Goal: Transaction & Acquisition: Book appointment/travel/reservation

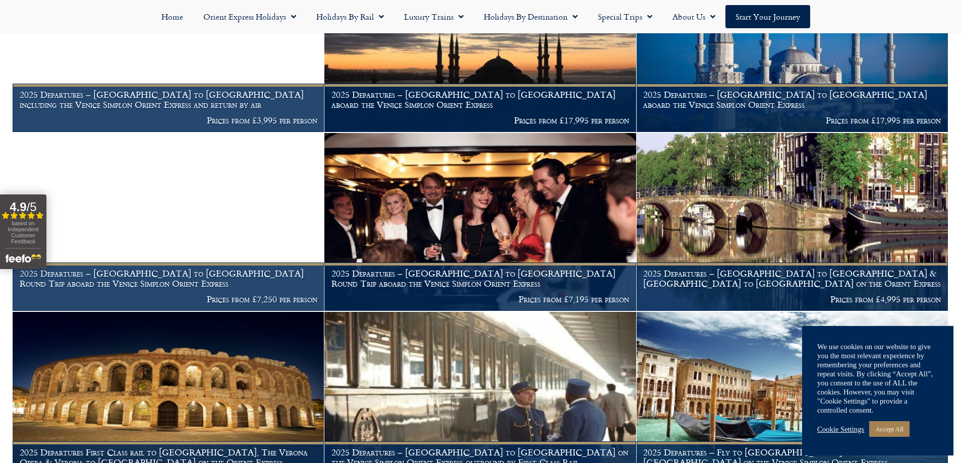
scroll to position [913, 0]
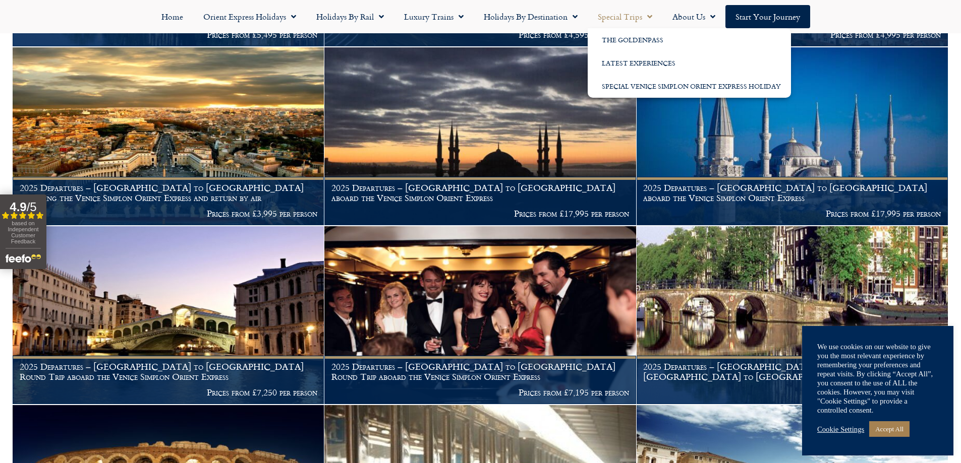
click at [637, 16] on link "Special Trips" at bounding box center [624, 16] width 75 height 23
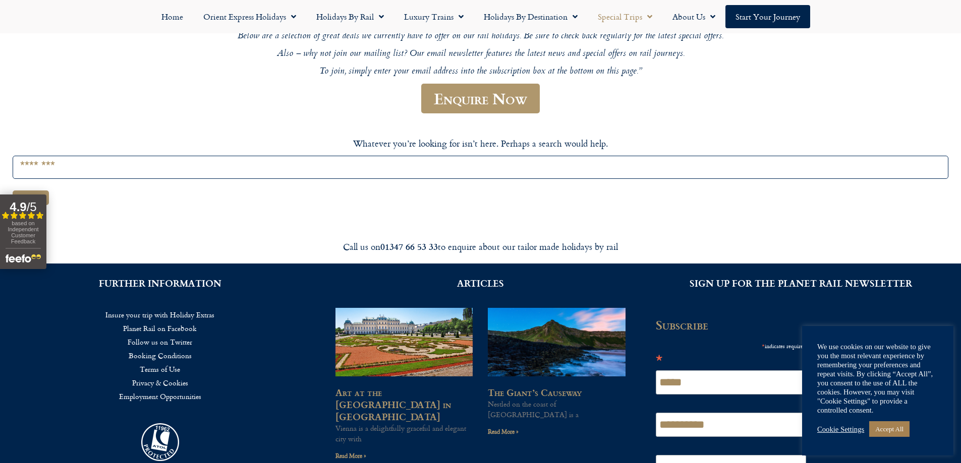
scroll to position [38, 0]
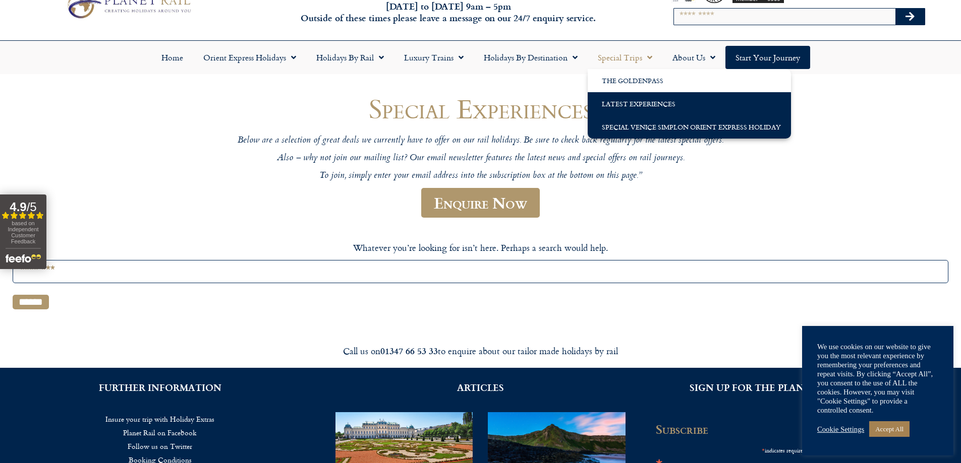
click at [623, 119] on link "Special Venice Simplon Orient Express Holiday" at bounding box center [688, 126] width 203 height 23
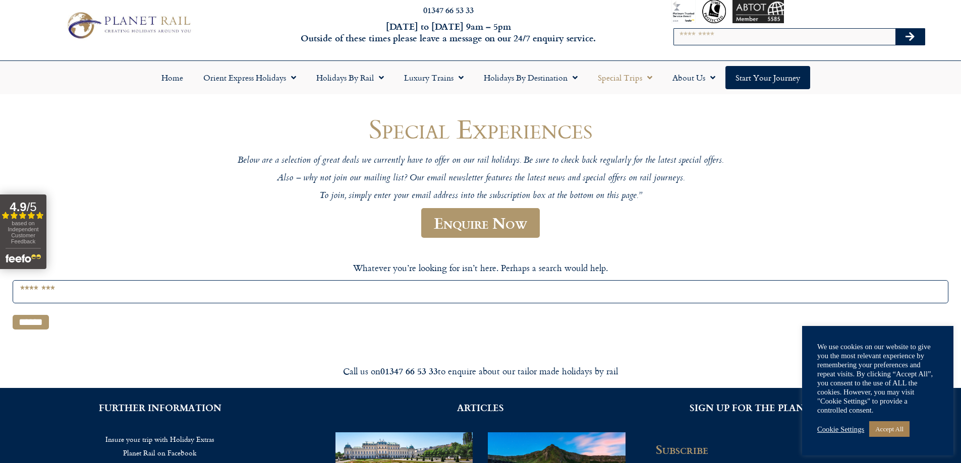
scroll to position [0, 0]
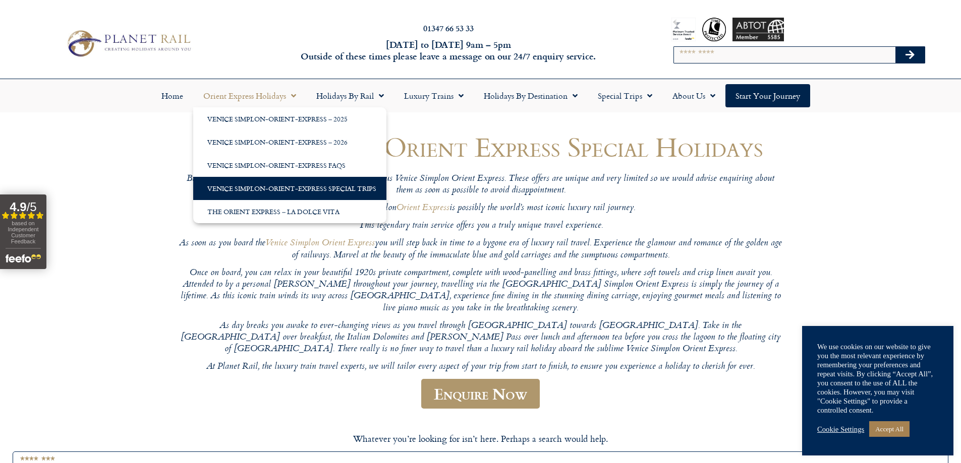
click at [238, 92] on link "Orient Express Holidays" at bounding box center [249, 95] width 113 height 23
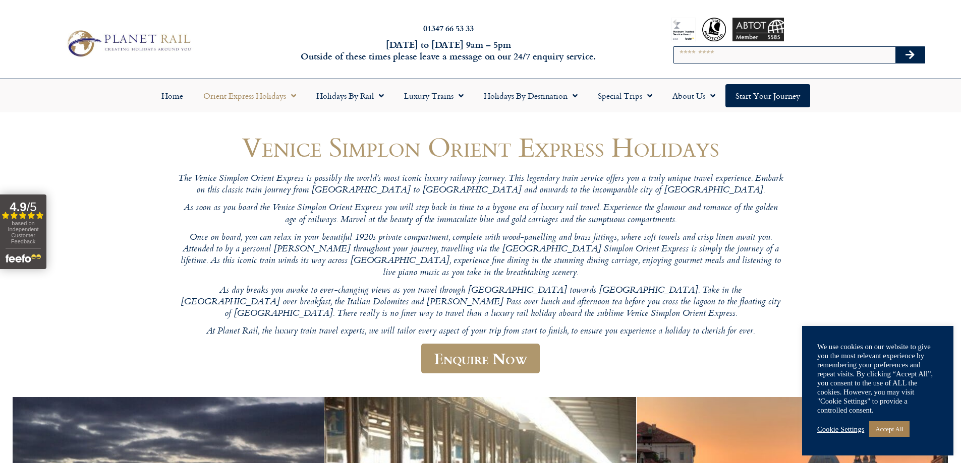
click at [711, 54] on input "Search" at bounding box center [784, 55] width 221 height 16
type input "**********"
click at [895, 47] on button "Search" at bounding box center [909, 55] width 29 height 16
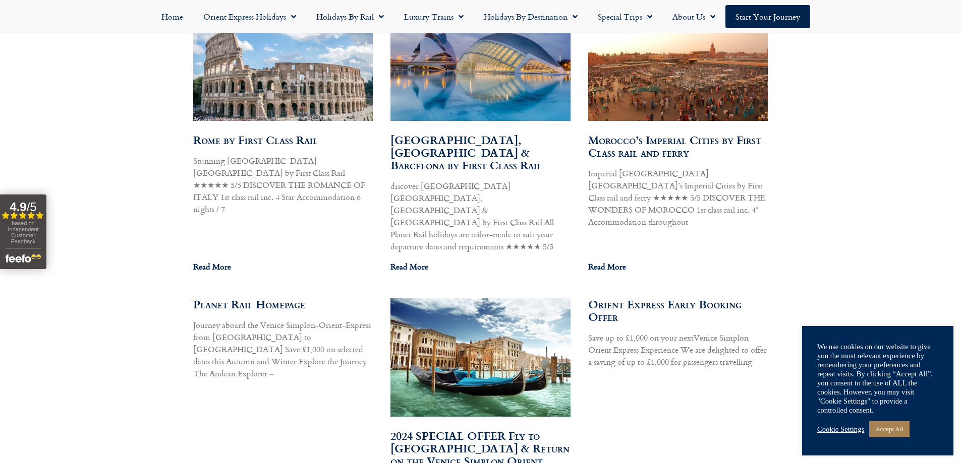
scroll to position [7008, 0]
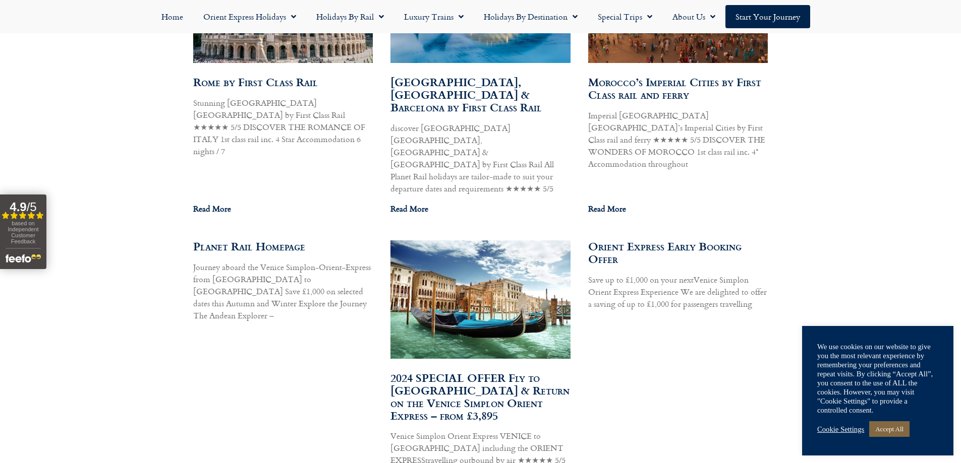
click at [884, 427] on link "Accept All" at bounding box center [889, 430] width 40 height 16
